Goal: Information Seeking & Learning: Check status

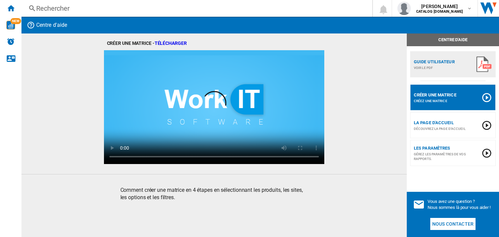
click at [79, 10] on div "Rechercher" at bounding box center [195, 8] width 319 height 9
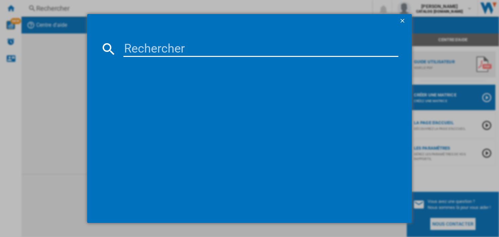
click at [131, 47] on input at bounding box center [260, 49] width 275 height 16
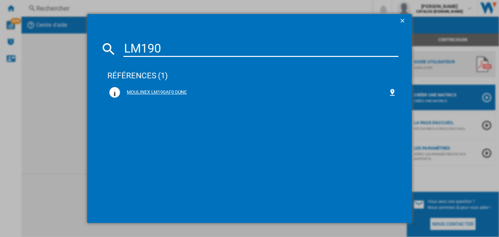
type input "LM190"
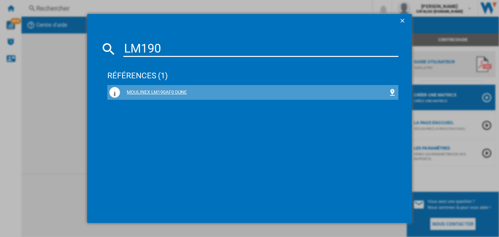
click at [151, 92] on div "MOULINEX LM190AF0 DUNE" at bounding box center [254, 92] width 268 height 7
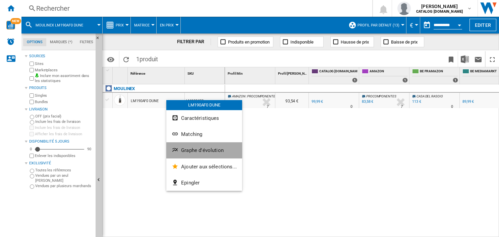
click at [204, 151] on span "Graphe d'évolution" at bounding box center [202, 151] width 43 height 6
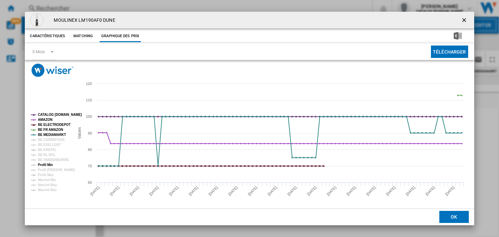
click at [47, 165] on tspan "Profil Min" at bounding box center [45, 165] width 15 height 4
